Goal: Information Seeking & Learning: Learn about a topic

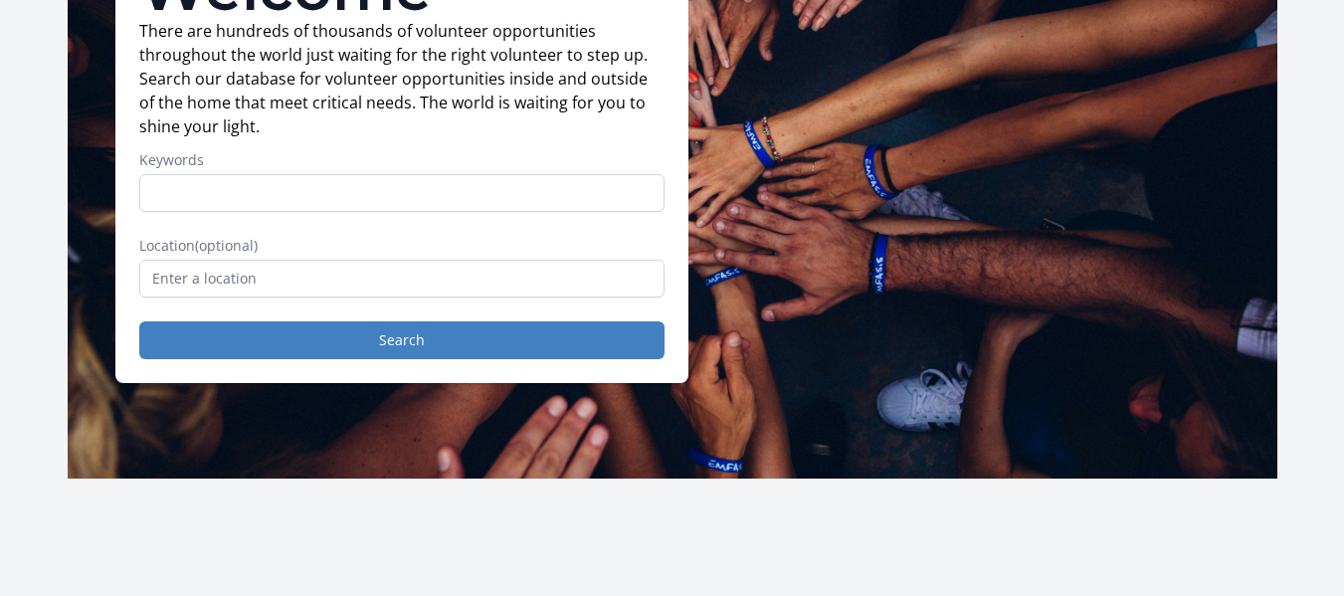
scroll to position [226, 0]
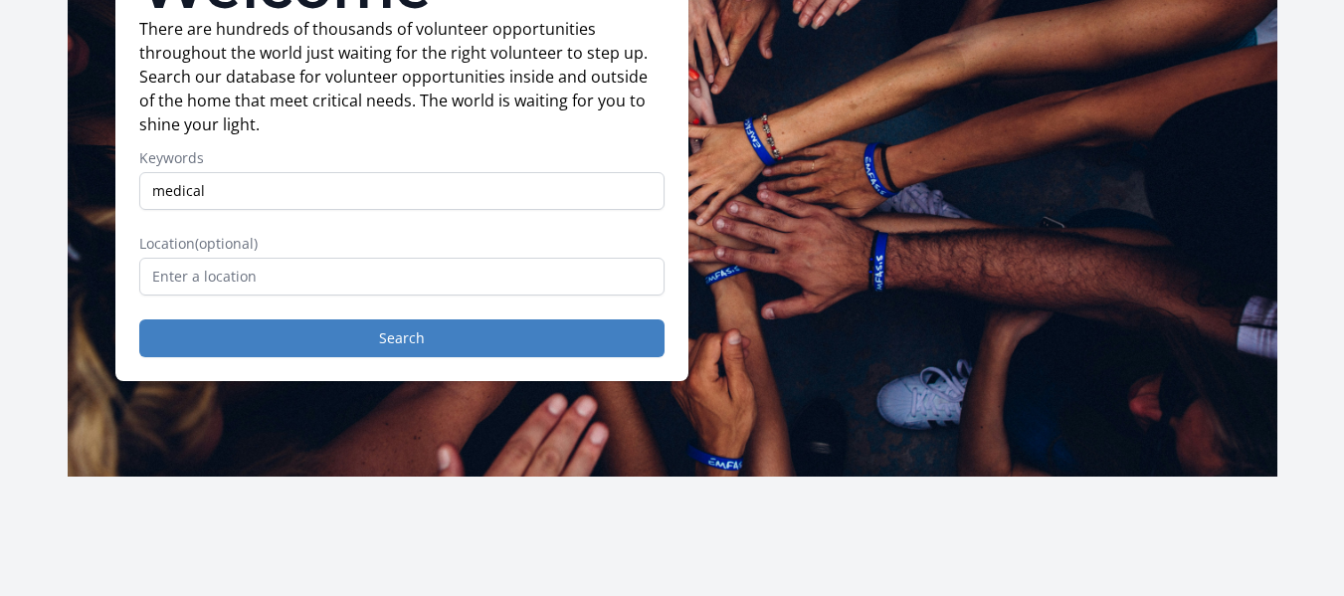
type input "medical"
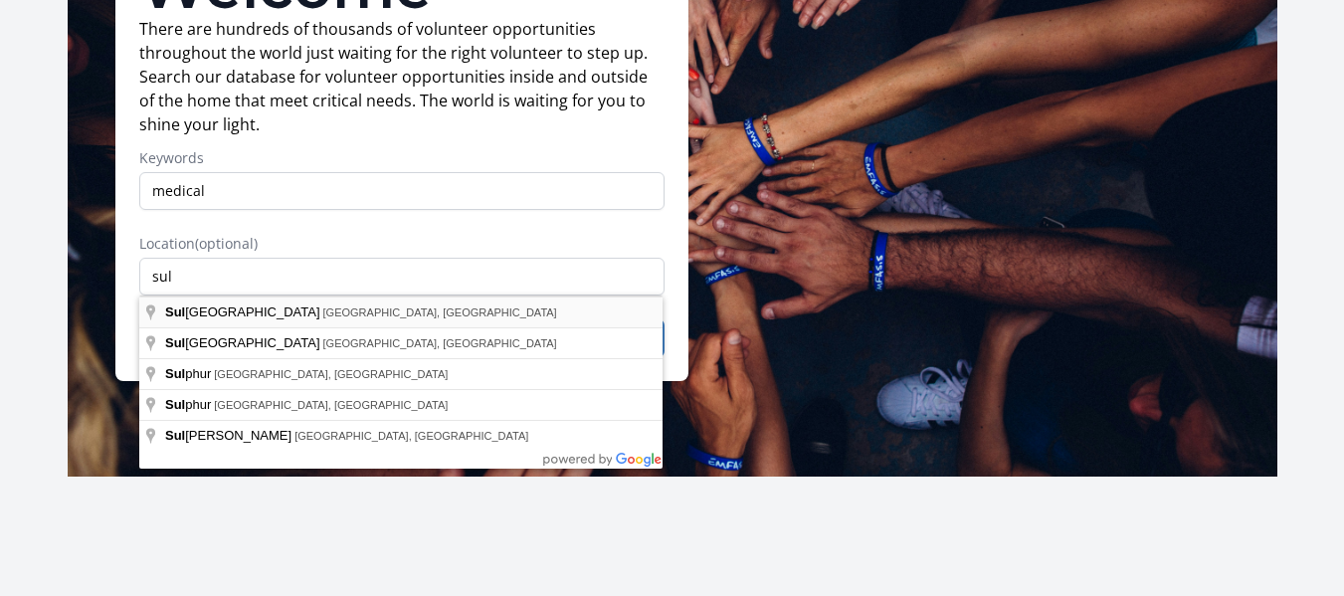
type input "[GEOGRAPHIC_DATA], [GEOGRAPHIC_DATA], [GEOGRAPHIC_DATA]"
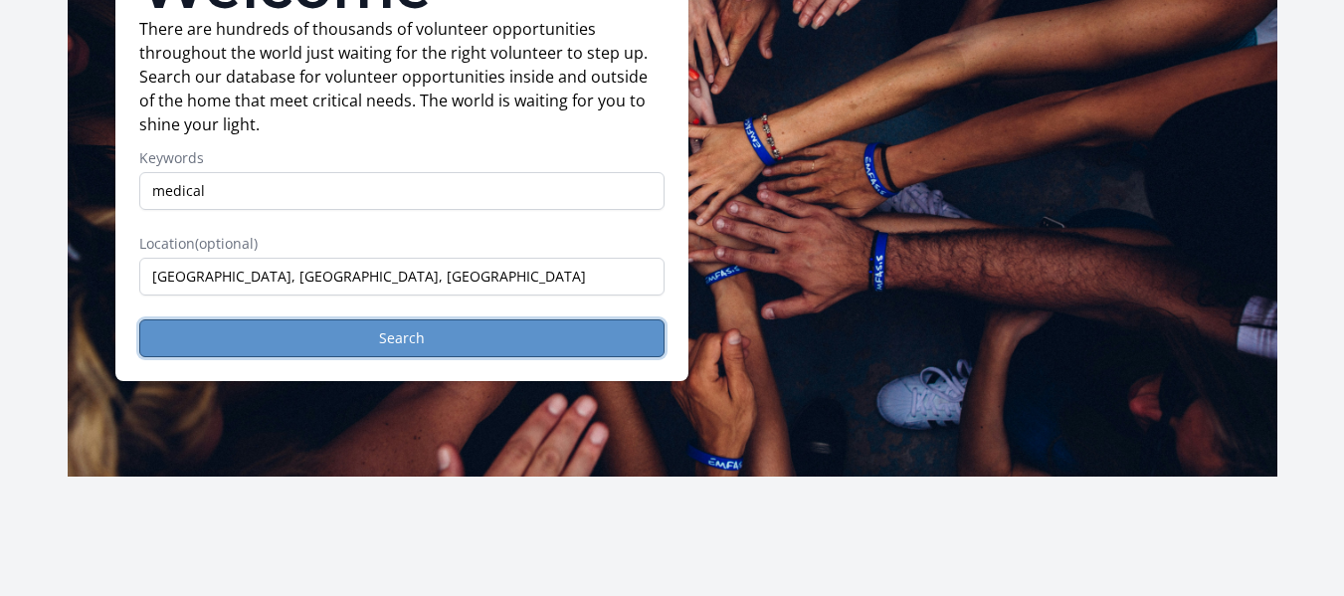
click at [293, 344] on button "Search" at bounding box center [401, 338] width 525 height 38
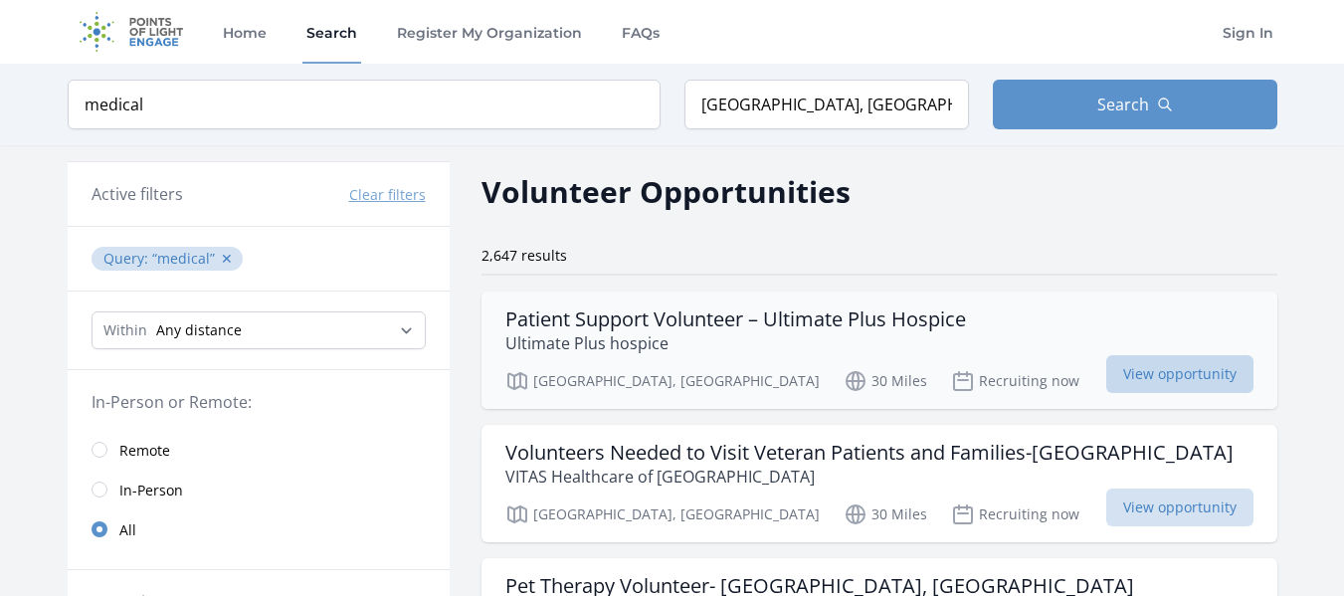
click at [1159, 373] on span "View opportunity" at bounding box center [1180, 374] width 147 height 38
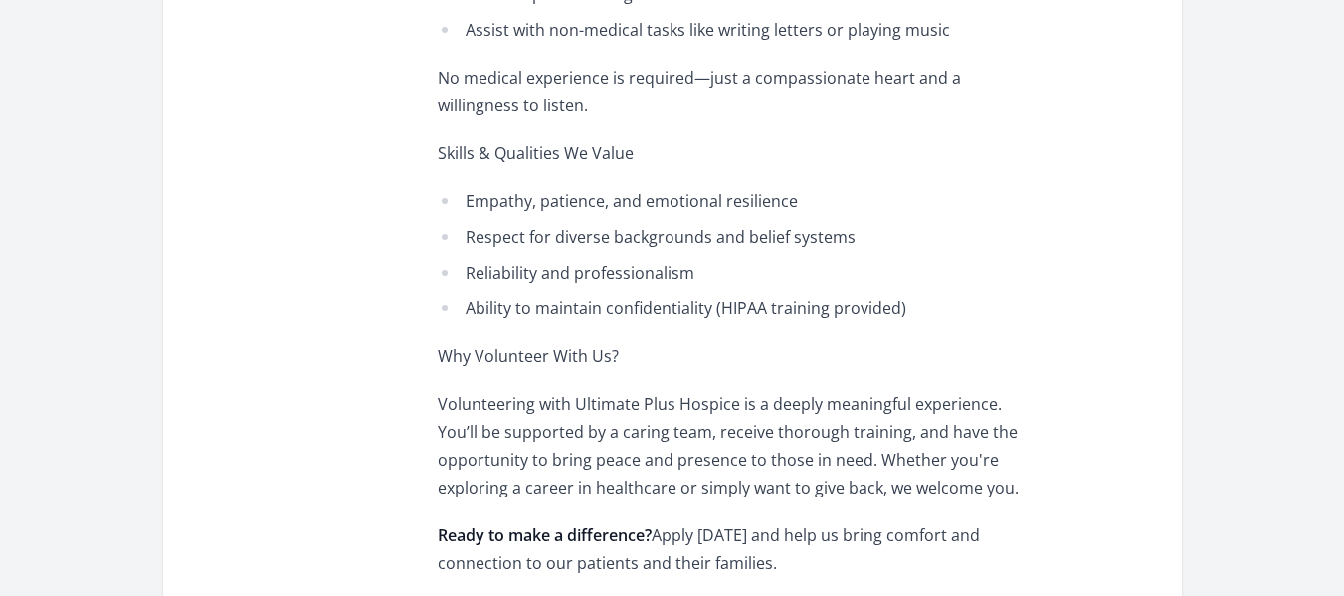
scroll to position [1262, 0]
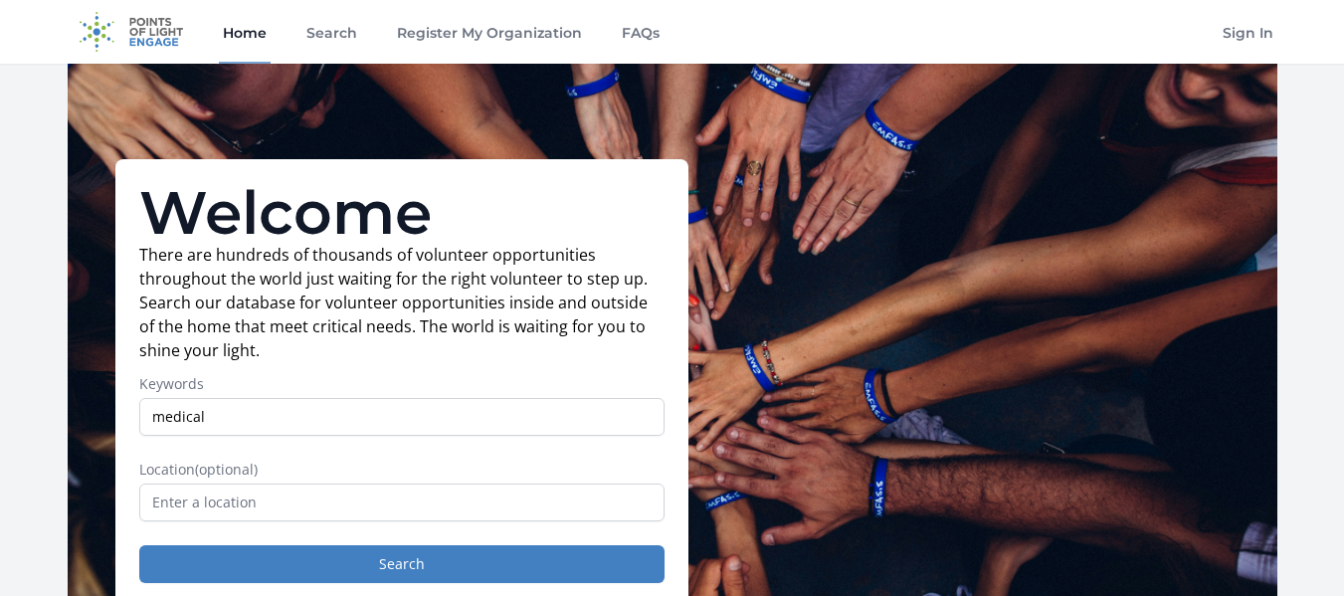
type input "medical"
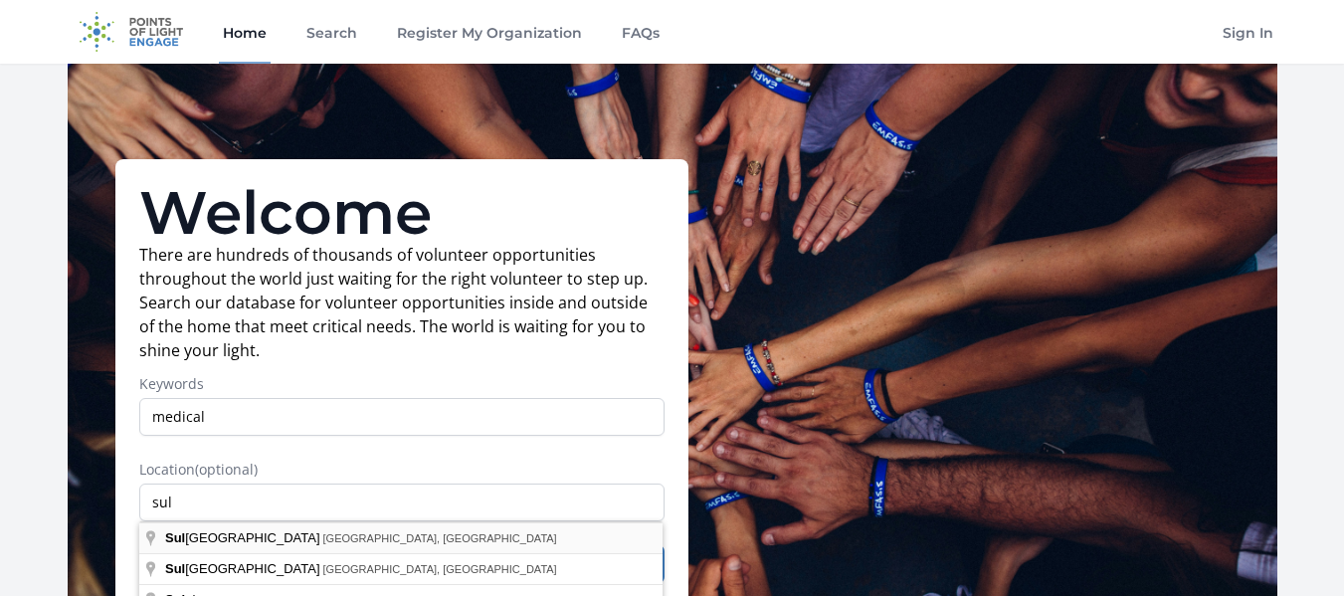
type input "Sulphur Springs, TX, USA"
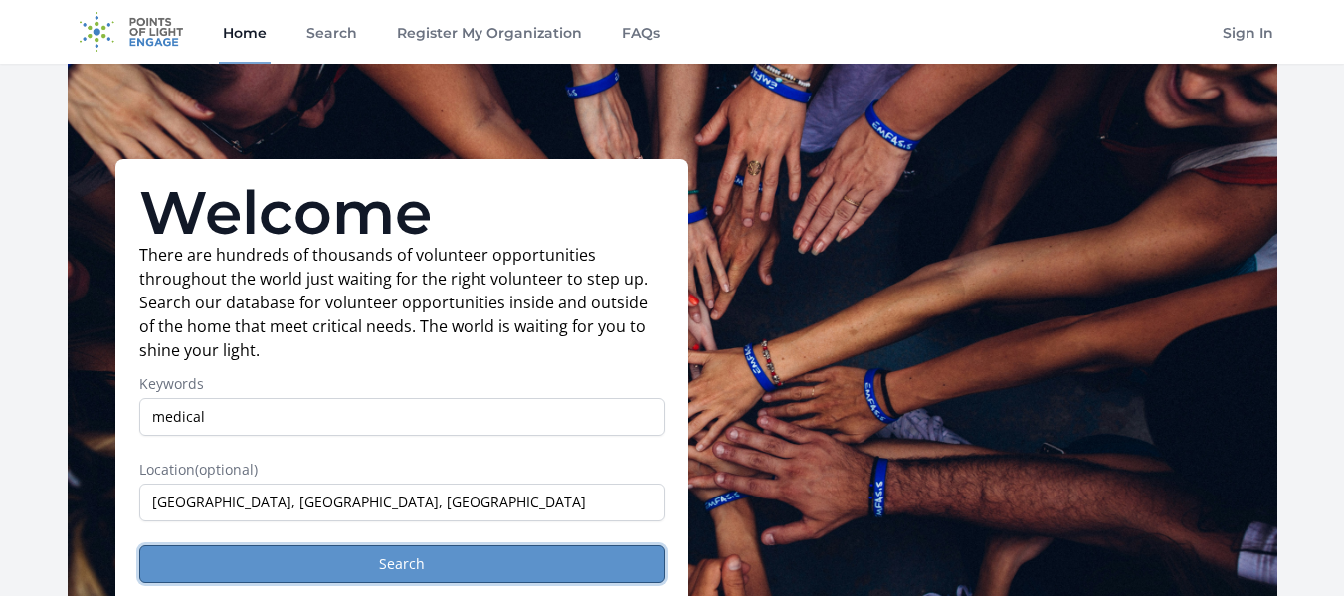
click at [214, 560] on button "Search" at bounding box center [401, 564] width 525 height 38
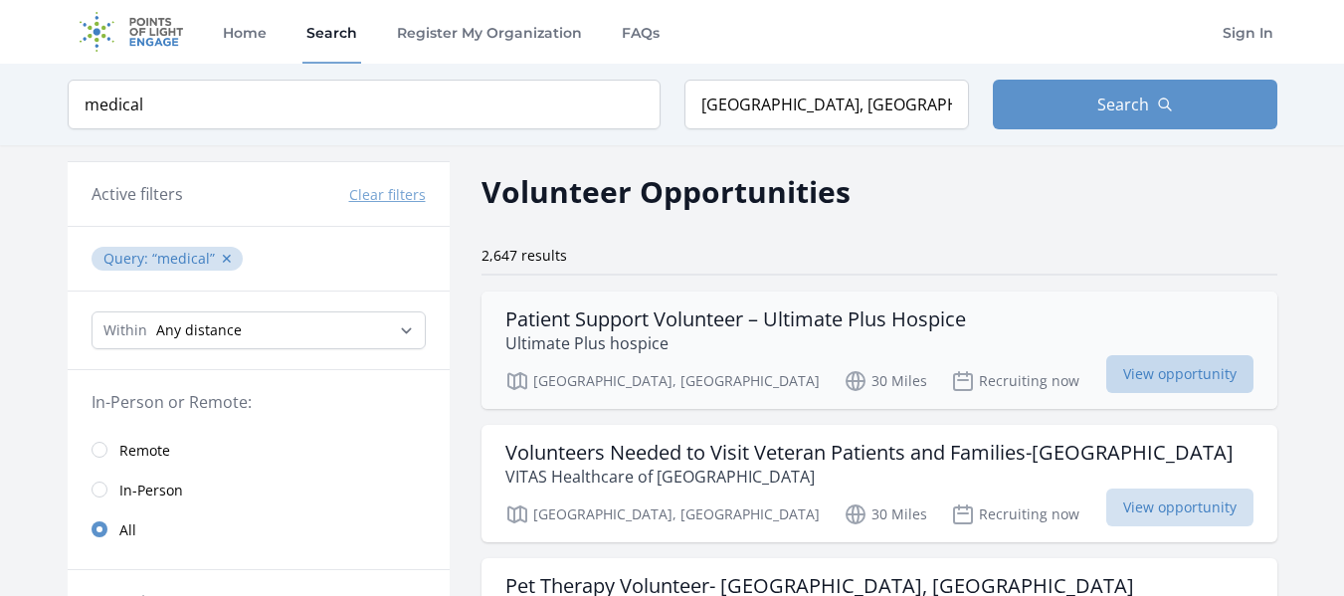
click at [1179, 380] on span "View opportunity" at bounding box center [1180, 374] width 147 height 38
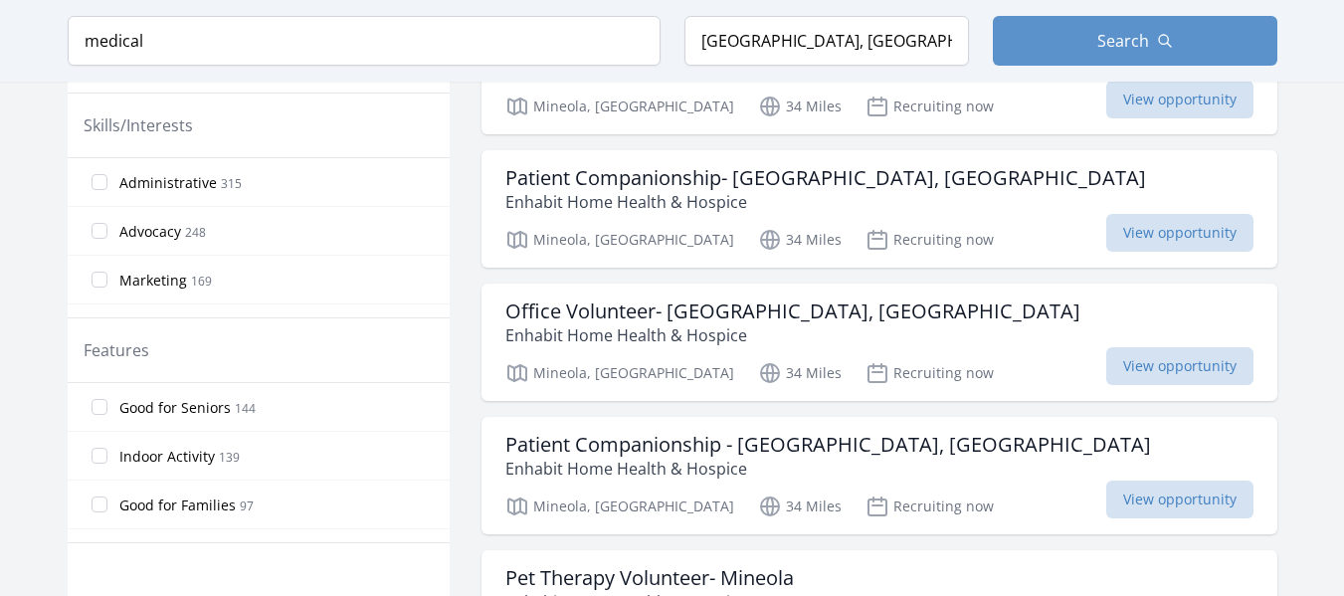
scroll to position [942, 0]
click at [1139, 362] on span "View opportunity" at bounding box center [1180, 365] width 147 height 38
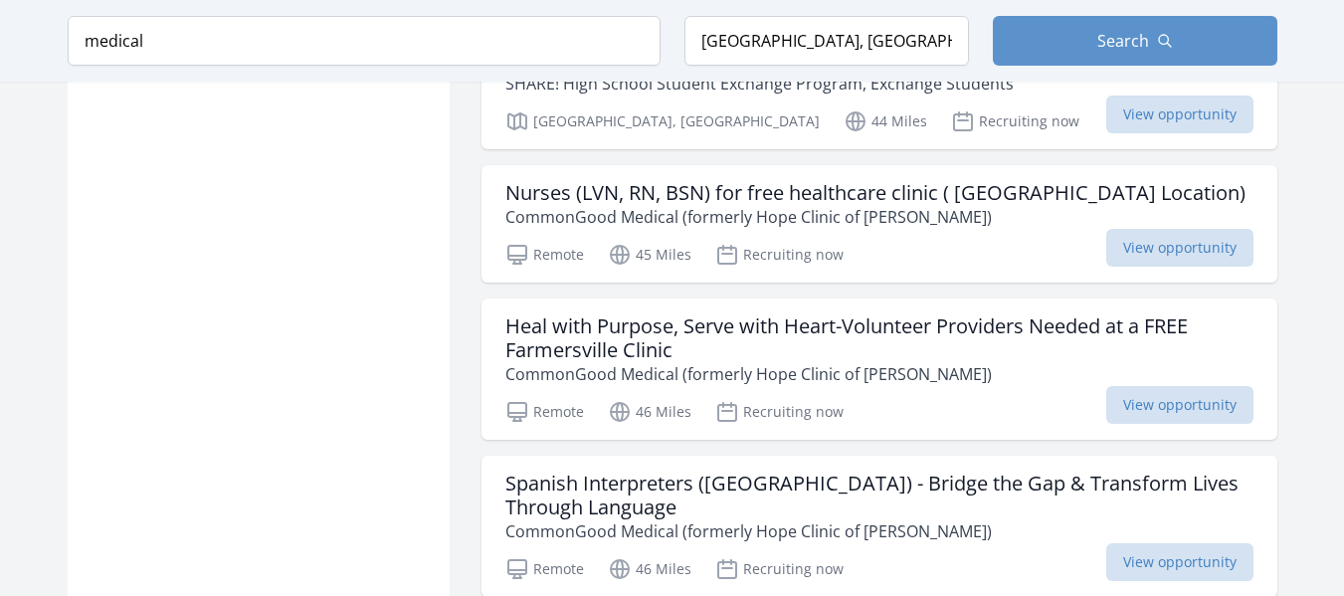
scroll to position [1753, 0]
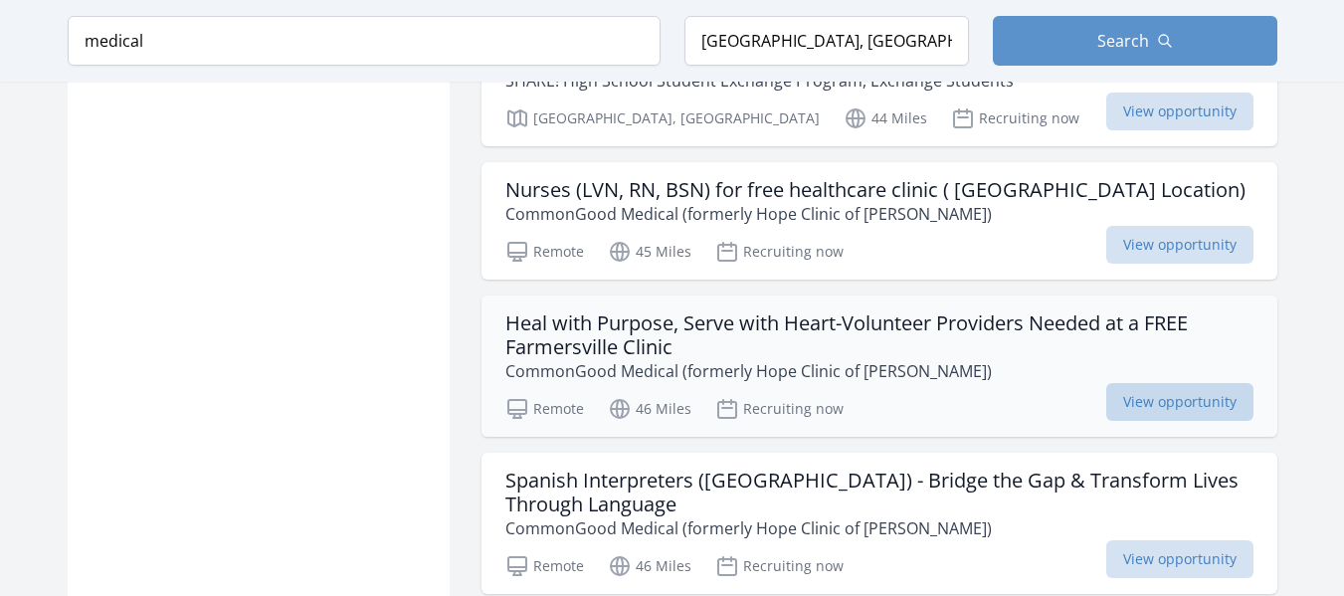
click at [1124, 383] on span "View opportunity" at bounding box center [1180, 402] width 147 height 38
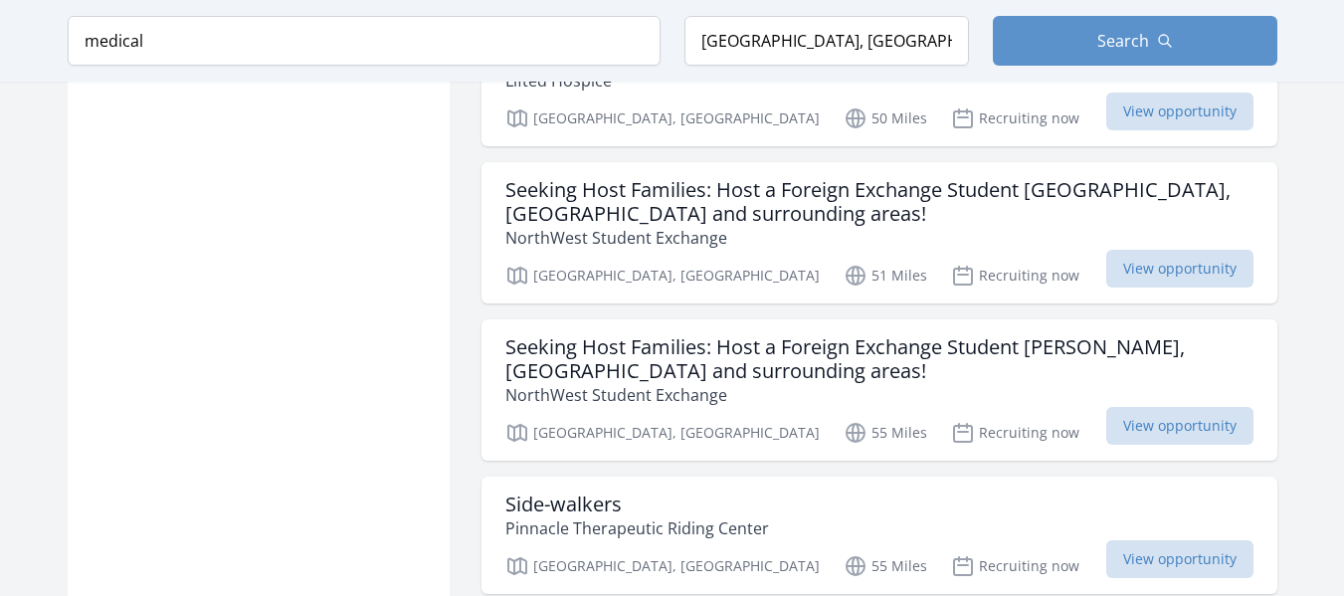
scroll to position [2493, 0]
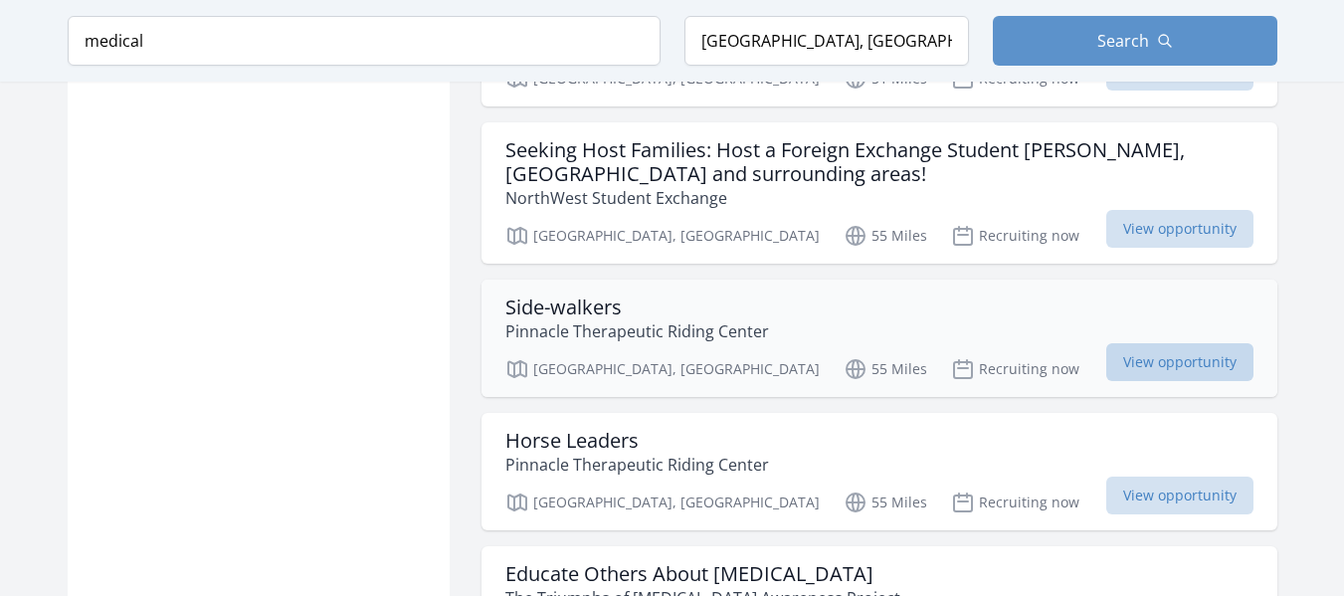
click at [1129, 343] on span "View opportunity" at bounding box center [1180, 362] width 147 height 38
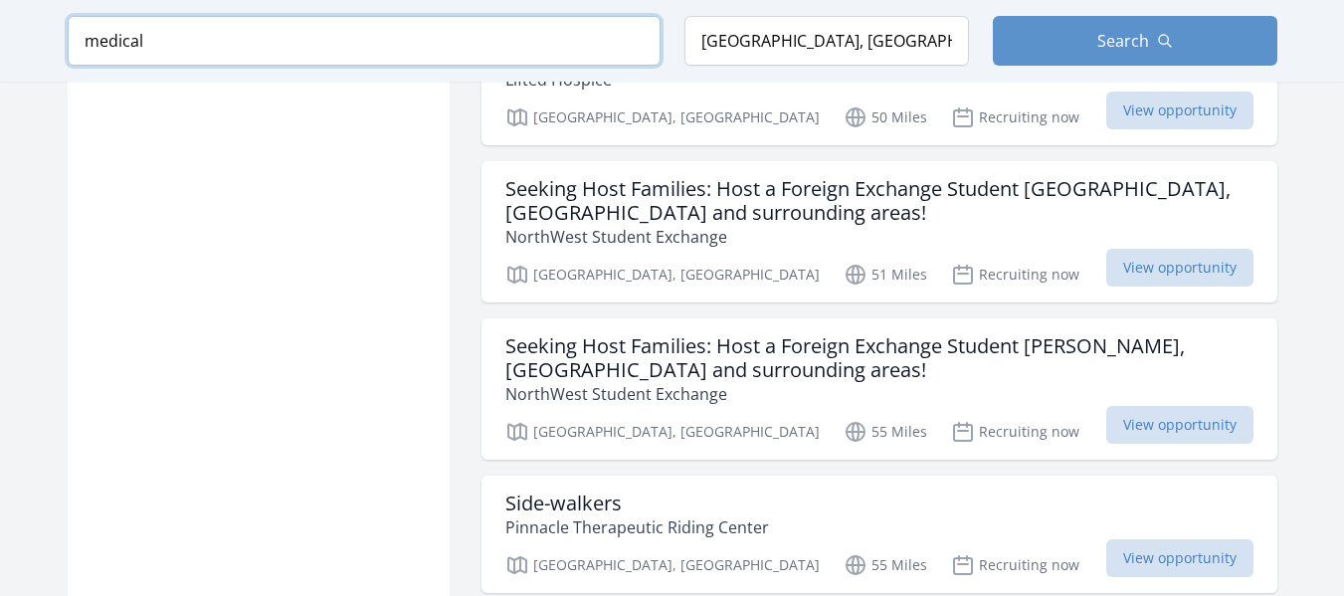
click at [144, 27] on input "medical" at bounding box center [364, 41] width 593 height 50
type input "m"
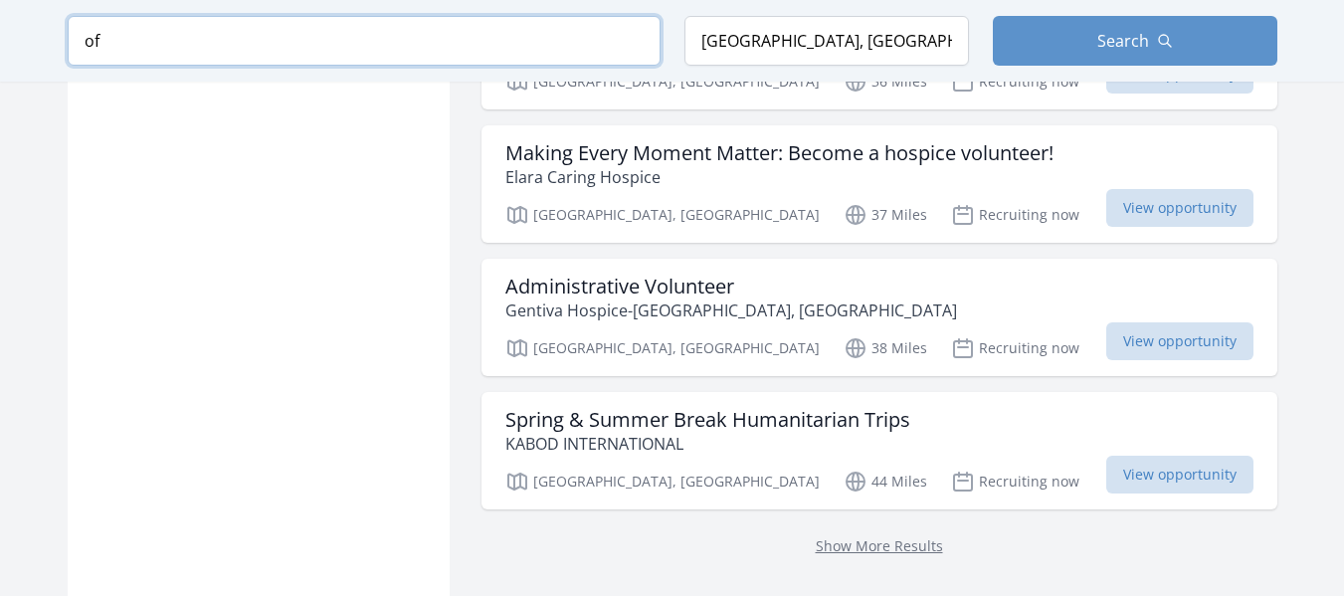
type input "o"
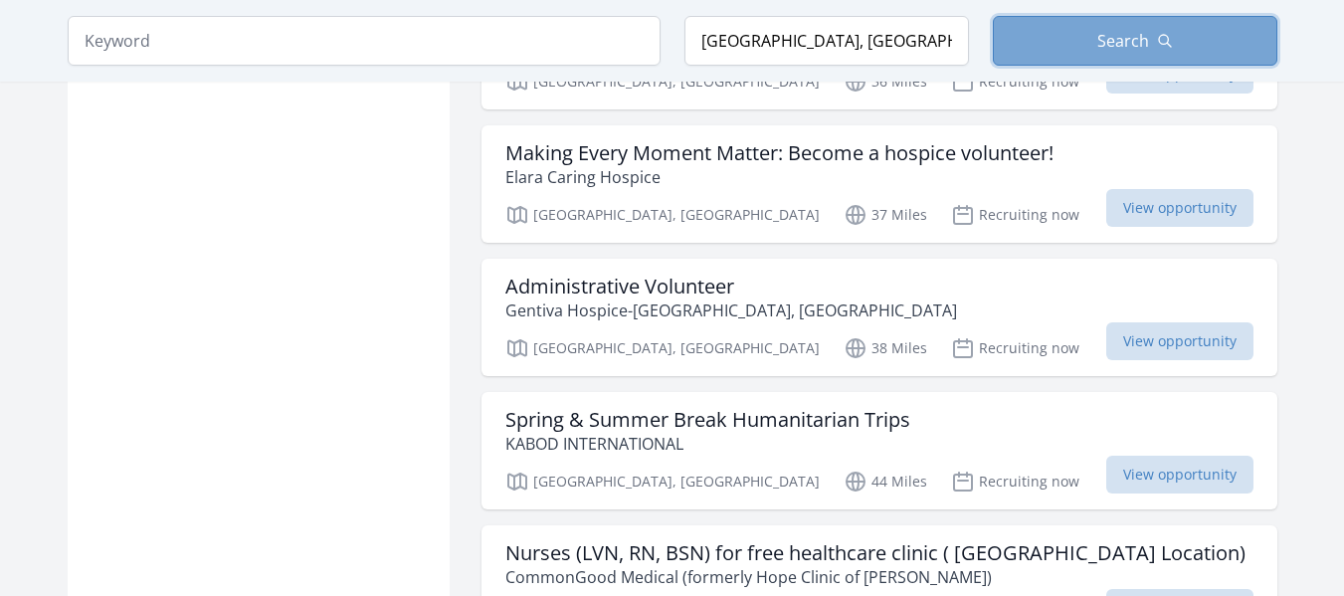
click at [1063, 42] on button "Search" at bounding box center [1135, 41] width 285 height 50
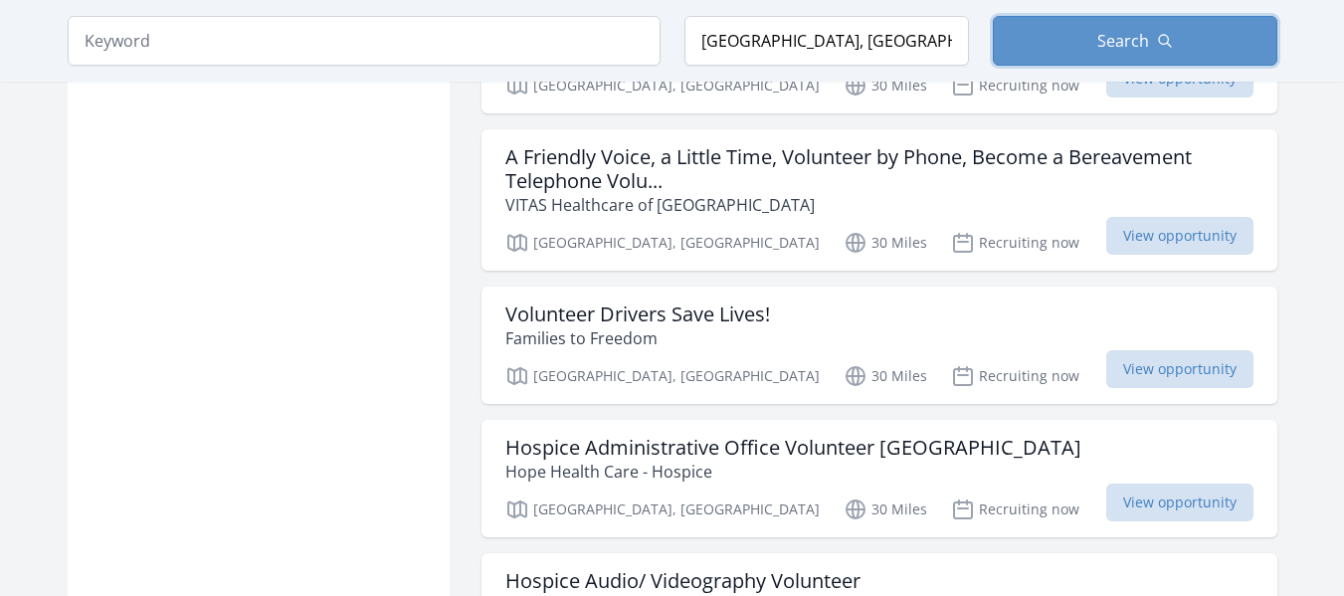
scroll to position [3104, 0]
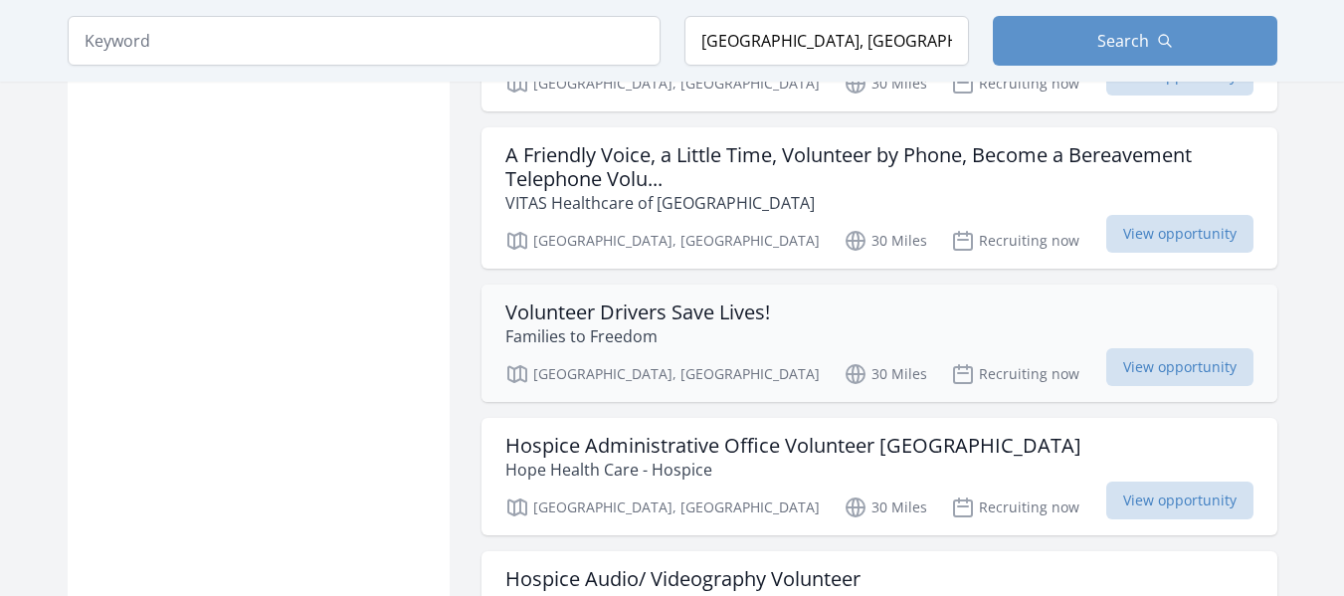
click at [557, 301] on h3 "Volunteer Drivers Save Lives!" at bounding box center [638, 313] width 265 height 24
